Goal: Task Accomplishment & Management: Manage account settings

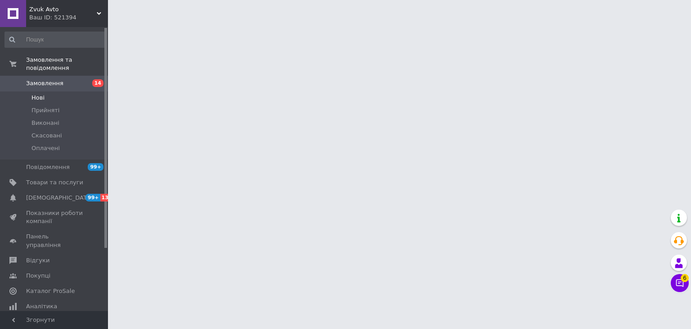
click at [92, 91] on li "Нові" at bounding box center [55, 97] width 111 height 13
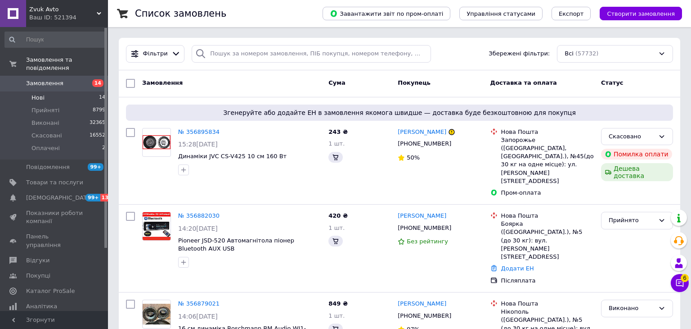
click at [92, 91] on li "Нові 14" at bounding box center [55, 97] width 111 height 13
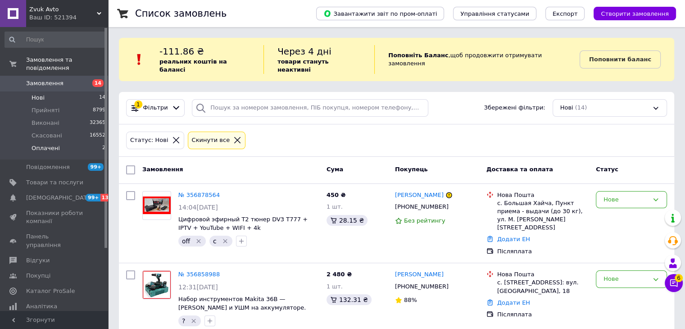
click at [90, 142] on li "Оплачені 2" at bounding box center [55, 150] width 111 height 17
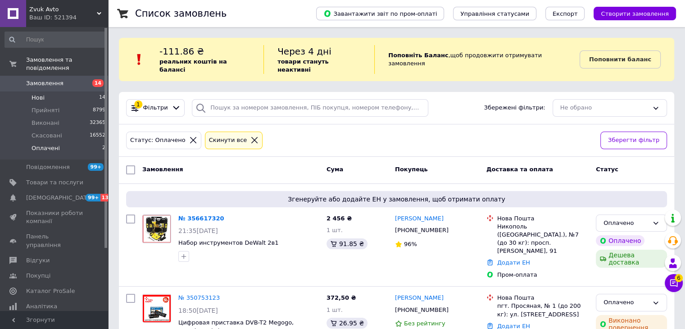
click at [76, 91] on li "Нові 14" at bounding box center [55, 97] width 111 height 13
